Goal: Transaction & Acquisition: Purchase product/service

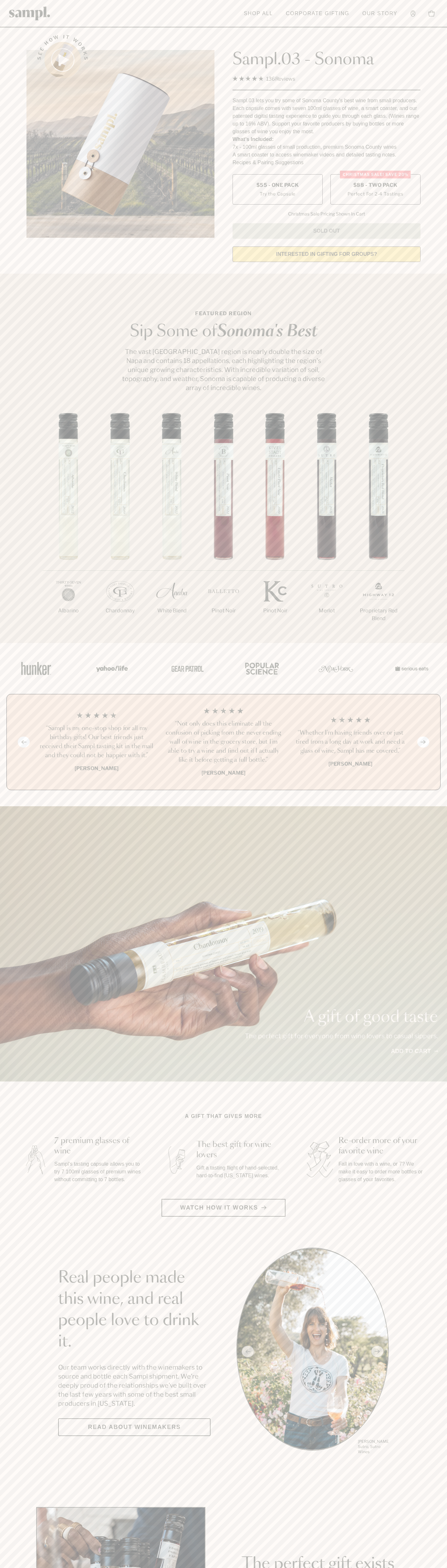
click at [375, 190] on label "Christmas SALE! Save 20% $88 - Two Pack Perfect For 2-4 Tastings" at bounding box center [375, 189] width 90 height 30
click at [96, 743] on h3 "“Sampl is my one-stop shop for all my birthday gifts! Our best friends just rec…" at bounding box center [96, 741] width 116 height 36
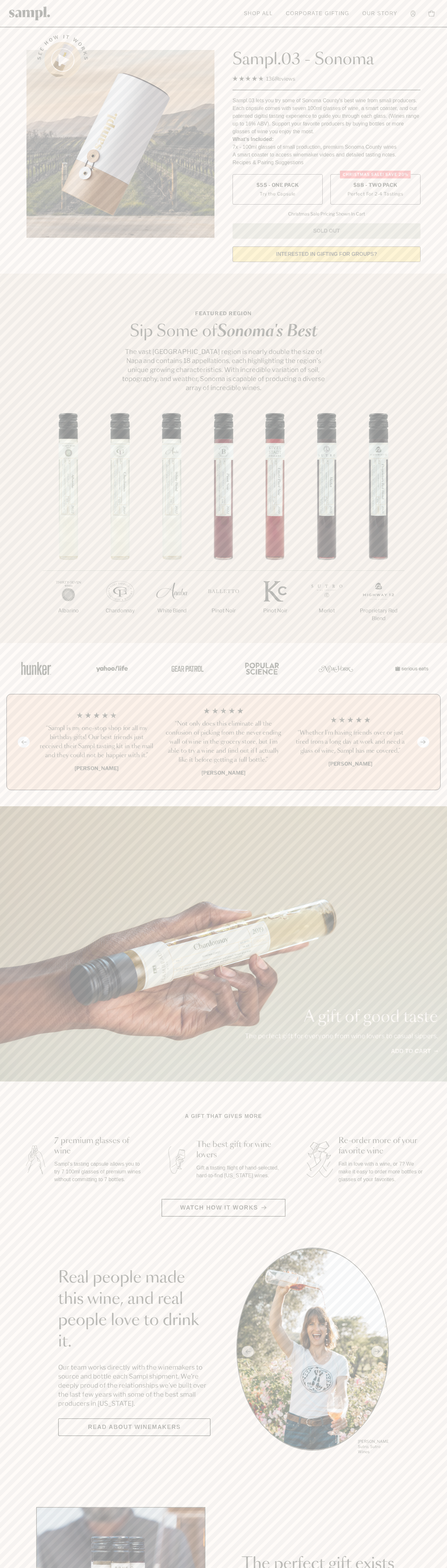
click at [176, 11] on header "Toggle navigation menu Shop All Corporate Gifting Our Story Account Story Shop …" at bounding box center [224, 13] width 447 height 27
click at [442, 1258] on section "Real people made this wine, and real people love to drink it. Our team works di…" at bounding box center [224, 1351] width 447 height 208
click at [100, 1567] on html "Skip to main content Toggle navigation menu Shop All Corporate Gifting Our Stor…" at bounding box center [224, 1513] width 447 height 3026
click at [3, 914] on div "A gift of good taste The perfect gift for everyone from wine lovers to casual s…" at bounding box center [224, 944] width 447 height 275
click at [375, 186] on span "$88 - Two Pack" at bounding box center [375, 185] width 44 height 7
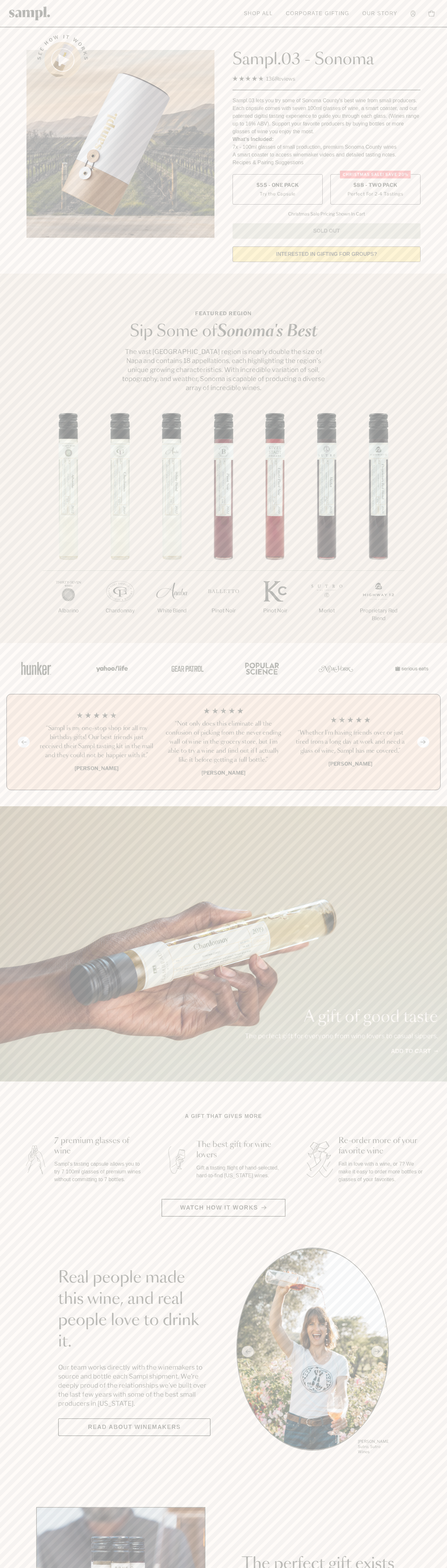
click at [96, 743] on h3 "“Sampl is my one-stop shop for all my birthday gifts! Our best friends just rec…" at bounding box center [96, 741] width 116 height 36
